Goal: Information Seeking & Learning: Learn about a topic

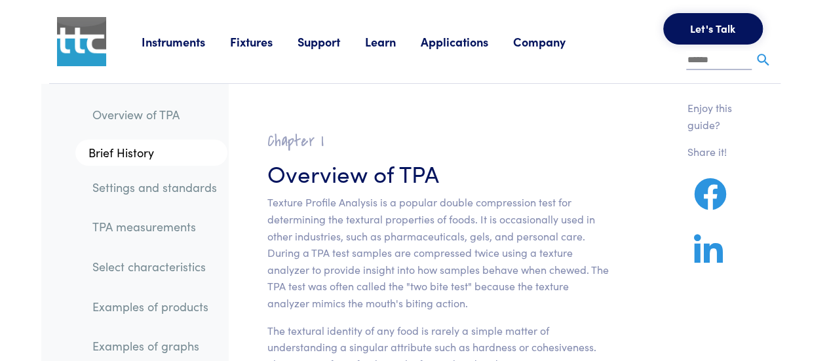
drag, startPoint x: 834, startPoint y: 16, endPoint x: 764, endPoint y: -79, distance: 117.2
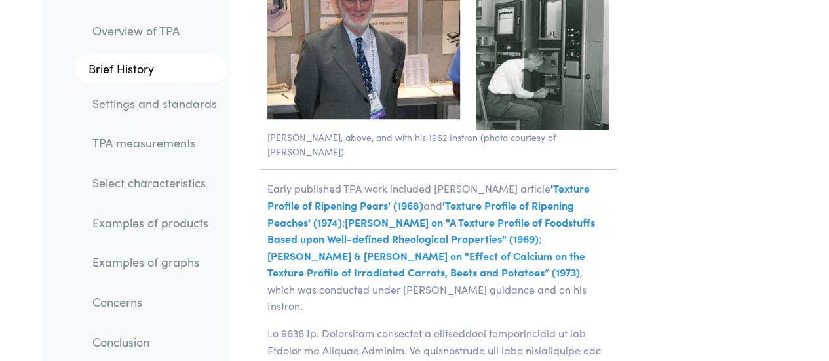
scroll to position [3013, 0]
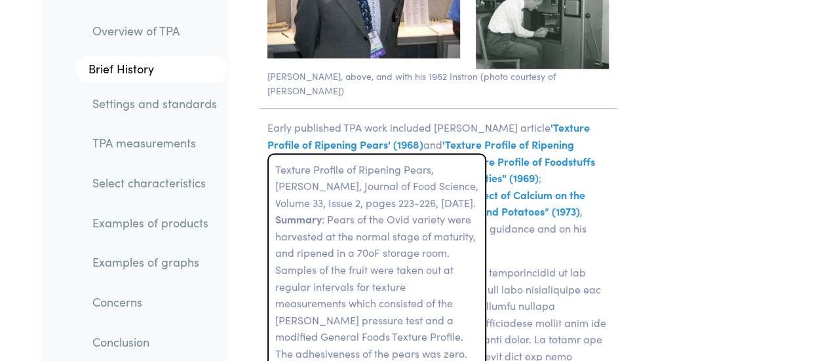
click at [547, 120] on span "'Texture Profile of Ripening Pears' (1968)" at bounding box center [428, 135] width 322 height 31
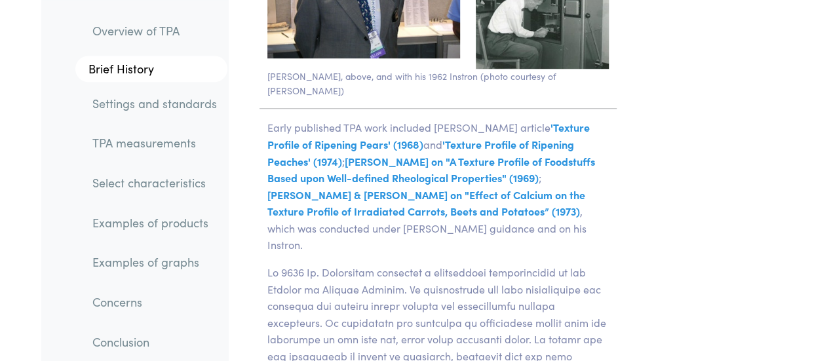
click at [362, 136] on p "Early published TPA work included Dr. Bourne's article 'Texture Profile of Ripe…" at bounding box center [438, 186] width 357 height 134
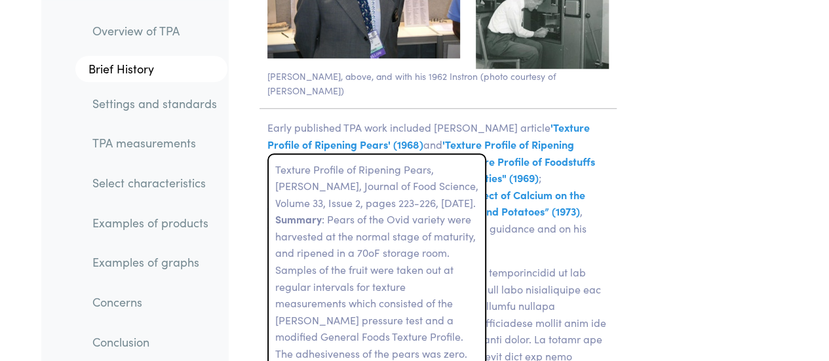
click at [359, 125] on span "'Texture Profile of Ripening Pears' (1968)" at bounding box center [428, 135] width 322 height 31
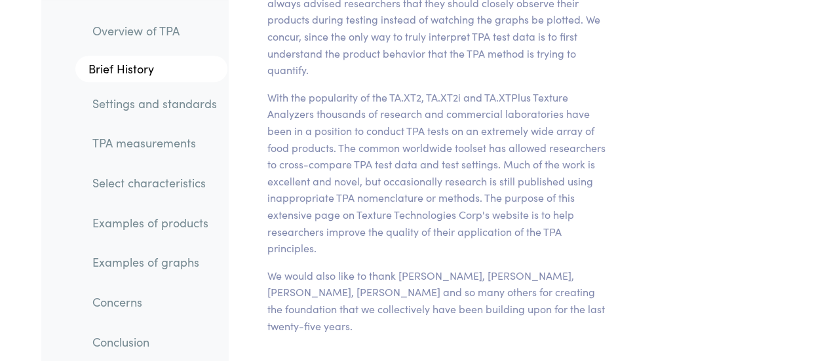
scroll to position [5293, 0]
